Goal: Find specific page/section: Find specific page/section

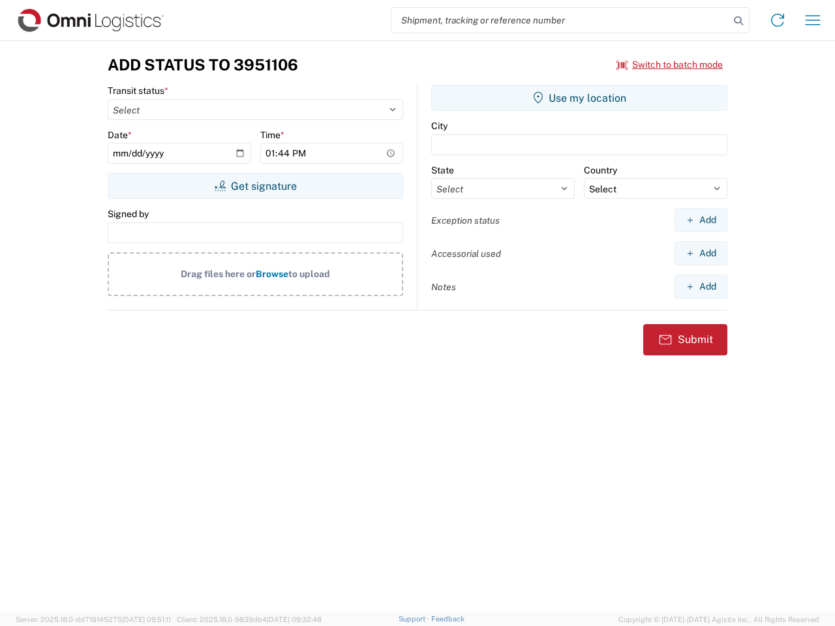
click at [560, 20] on input "search" at bounding box center [560, 20] width 338 height 25
click at [738, 21] on icon at bounding box center [738, 21] width 18 height 18
click at [777, 20] on icon at bounding box center [777, 20] width 21 height 21
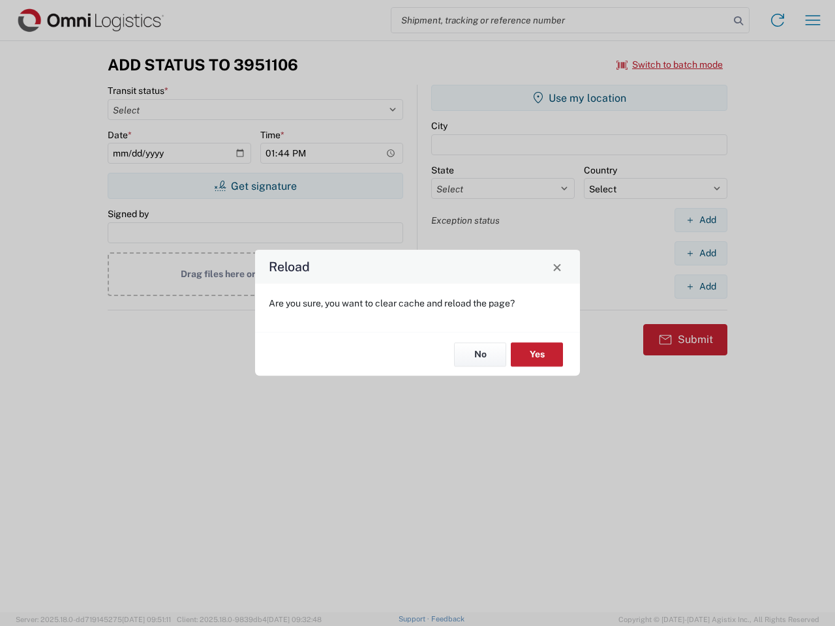
click at [813, 20] on div "Reload Are you sure, you want to clear cache and reload the page? No Yes" at bounding box center [417, 313] width 835 height 626
click at [670, 65] on div "Reload Are you sure, you want to clear cache and reload the page? No Yes" at bounding box center [417, 313] width 835 height 626
click at [255, 186] on div "Reload Are you sure, you want to clear cache and reload the page? No Yes" at bounding box center [417, 313] width 835 height 626
click at [579, 98] on div "Reload Are you sure, you want to clear cache and reload the page? No Yes" at bounding box center [417, 313] width 835 height 626
click at [700, 220] on div "Reload Are you sure, you want to clear cache and reload the page? No Yes" at bounding box center [417, 313] width 835 height 626
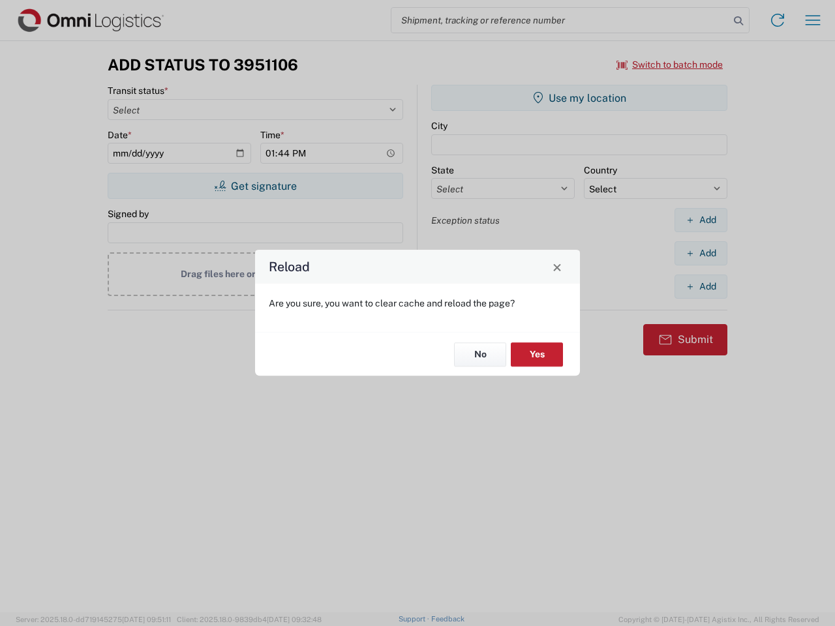
click at [700, 253] on div "Reload Are you sure, you want to clear cache and reload the page? No Yes" at bounding box center [417, 313] width 835 height 626
click at [700, 286] on div "Reload Are you sure, you want to clear cache and reload the page? No Yes" at bounding box center [417, 313] width 835 height 626
